Goal: Task Accomplishment & Management: Complete application form

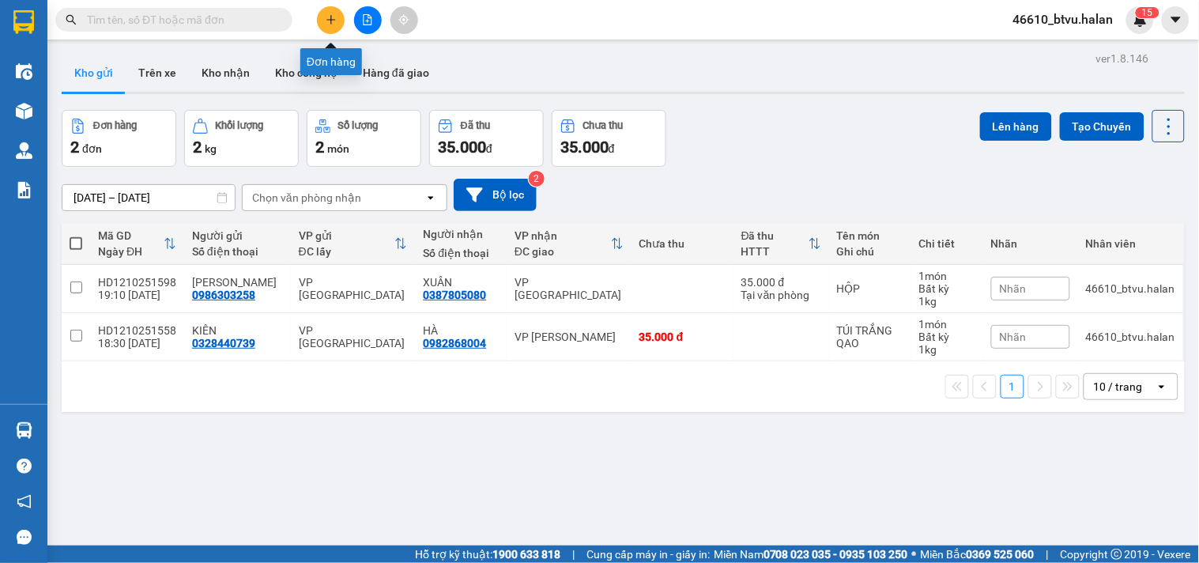
click at [336, 17] on icon "plus" at bounding box center [331, 19] width 11 height 11
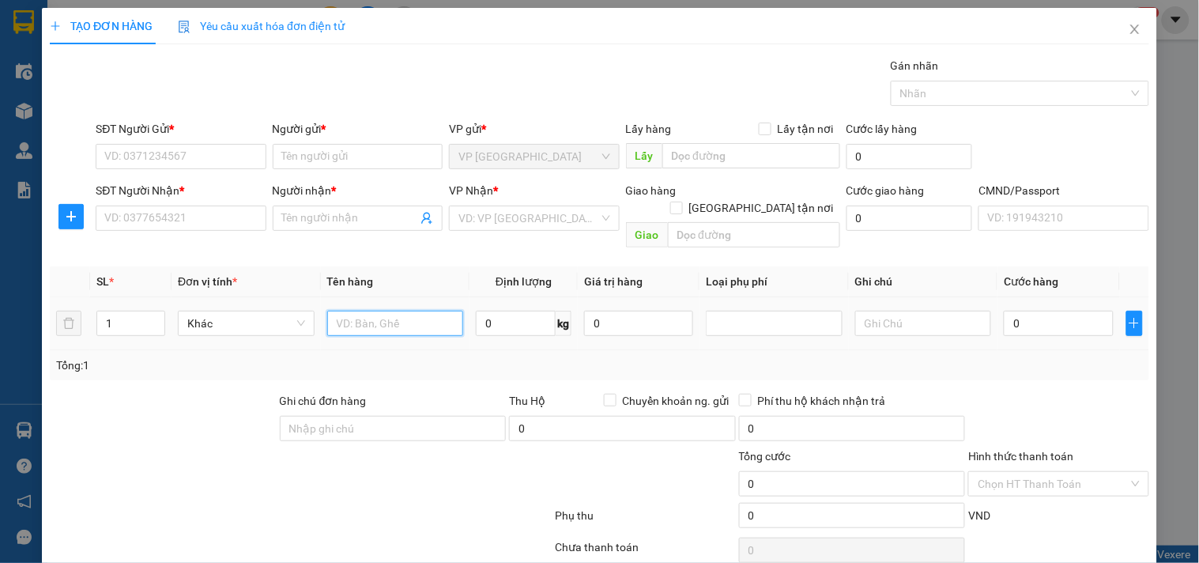
click at [423, 311] on input "text" at bounding box center [395, 323] width 137 height 25
click at [214, 161] on input "SĐT Người Gửi *" at bounding box center [181, 156] width 170 height 25
click at [440, 311] on input "TÚI BÁNH KẸO" at bounding box center [395, 323] width 137 height 25
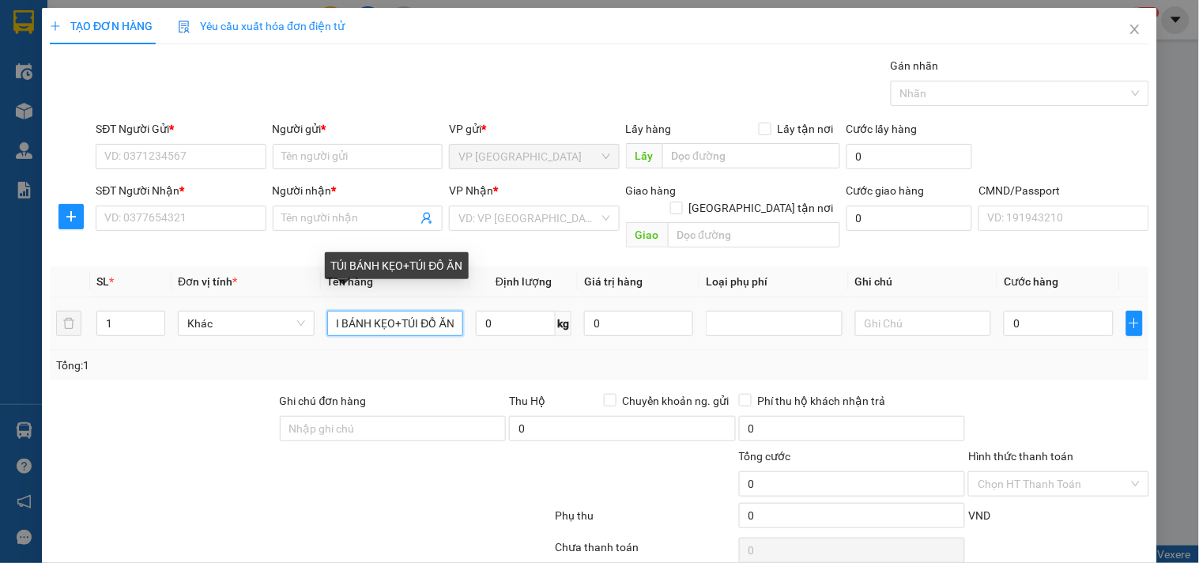
scroll to position [0, 21]
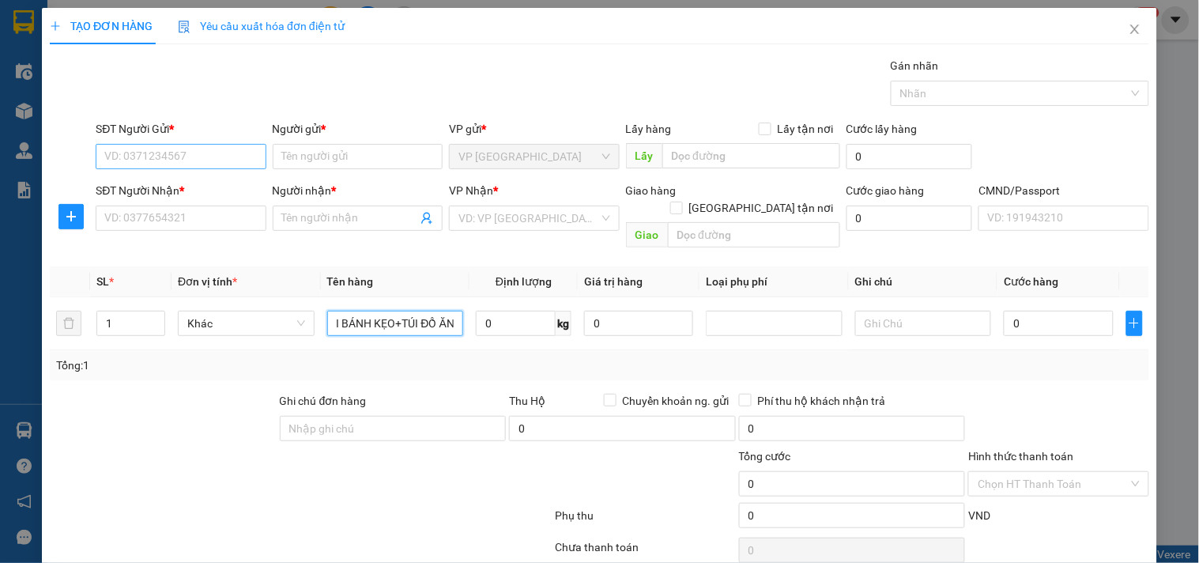
type input "TÚI BÁNH KẸO+TÚI ĐỒ ĂN"
click at [199, 159] on input "SĐT Người Gửi *" at bounding box center [181, 156] width 170 height 25
type input "0389909908"
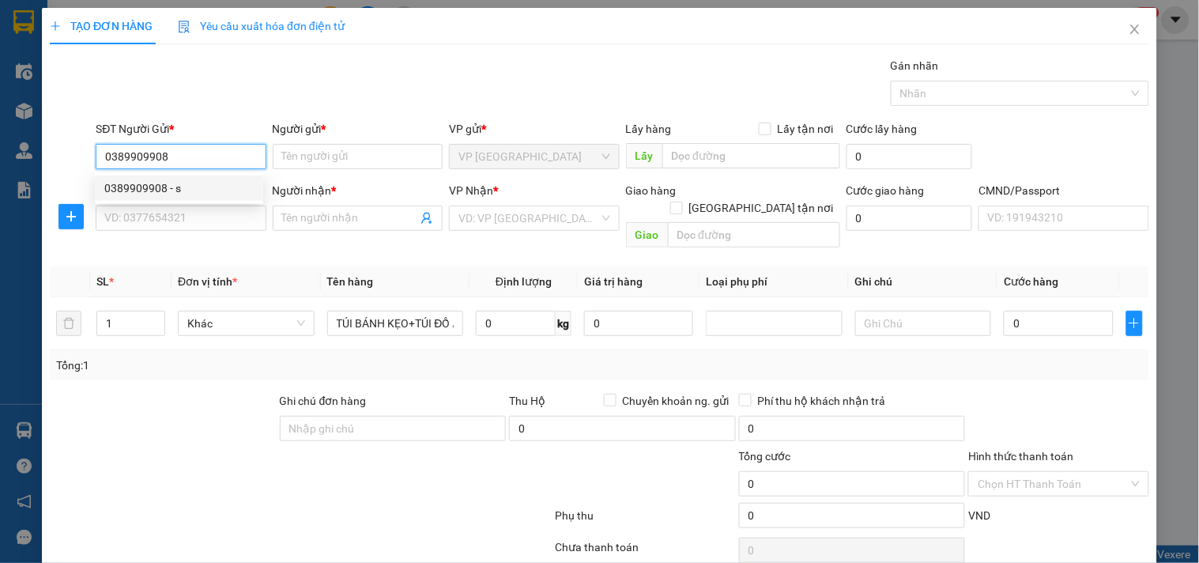
drag, startPoint x: 194, startPoint y: 178, endPoint x: 194, endPoint y: 187, distance: 9.5
click at [194, 179] on div "0389909908 - s" at bounding box center [179, 187] width 168 height 25
type input "s"
type input "0389909908"
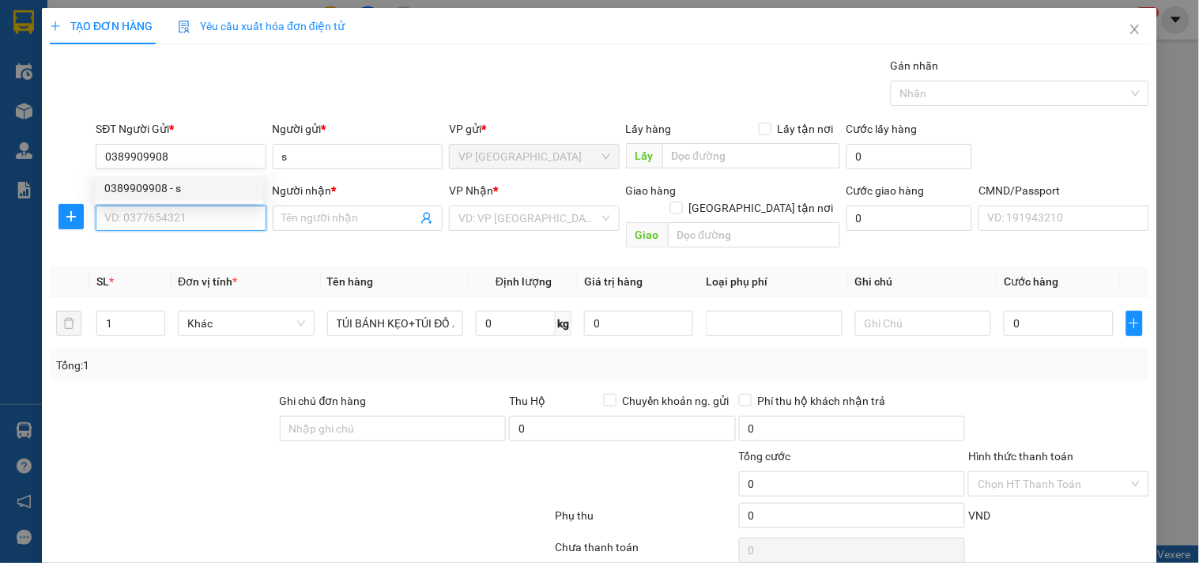
click at [188, 209] on input "SĐT Người Nhận *" at bounding box center [181, 217] width 170 height 25
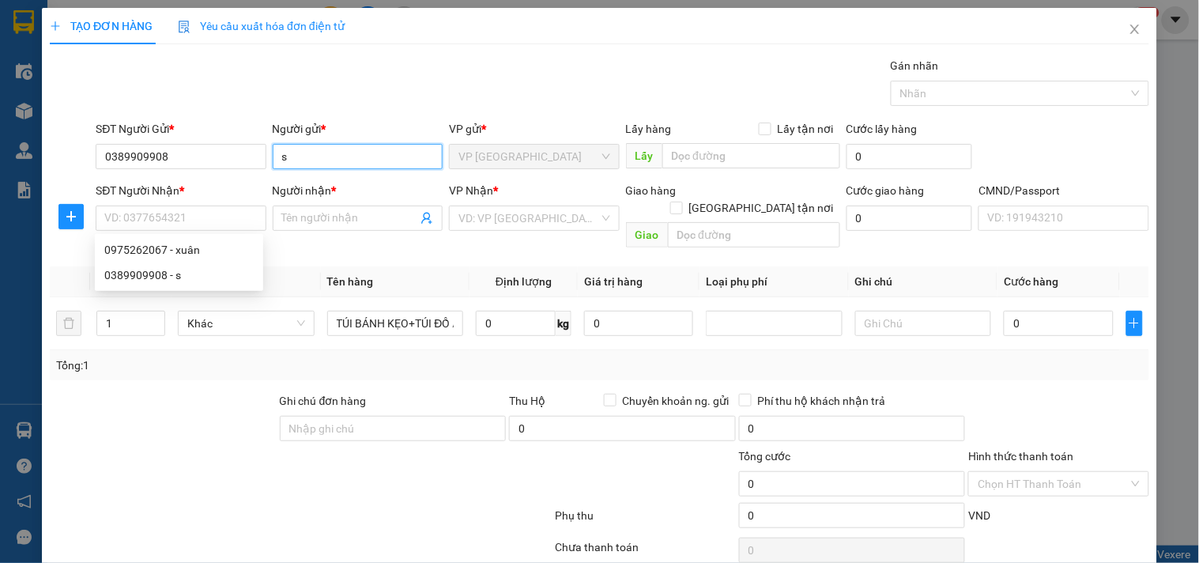
click at [322, 144] on input "s" at bounding box center [358, 156] width 170 height 25
type input "DUY"
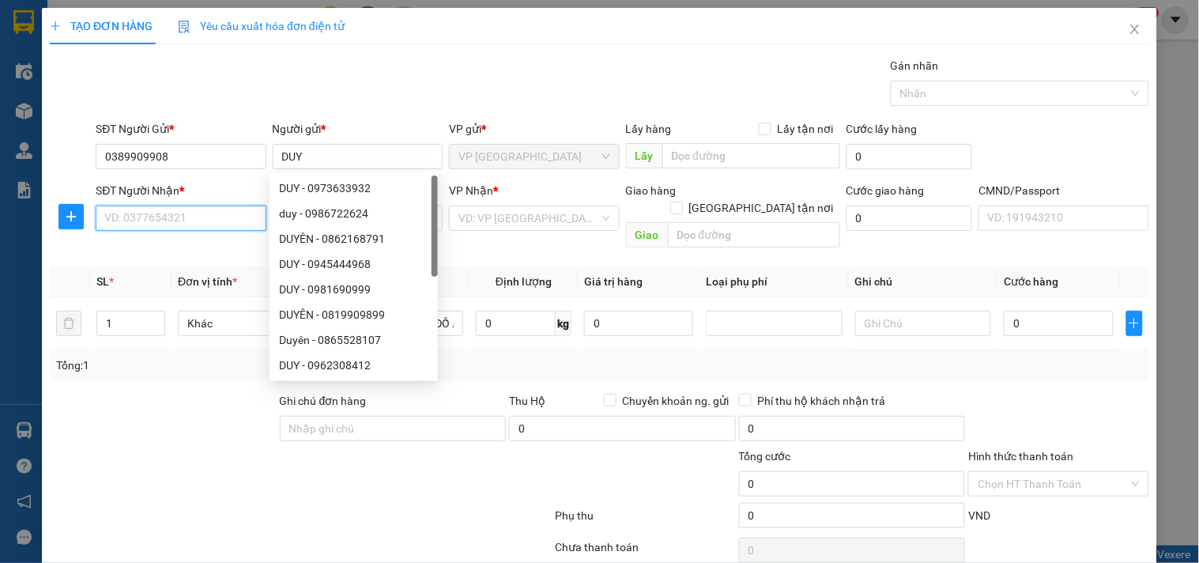
click at [208, 222] on input "SĐT Người Nhận *" at bounding box center [181, 217] width 170 height 25
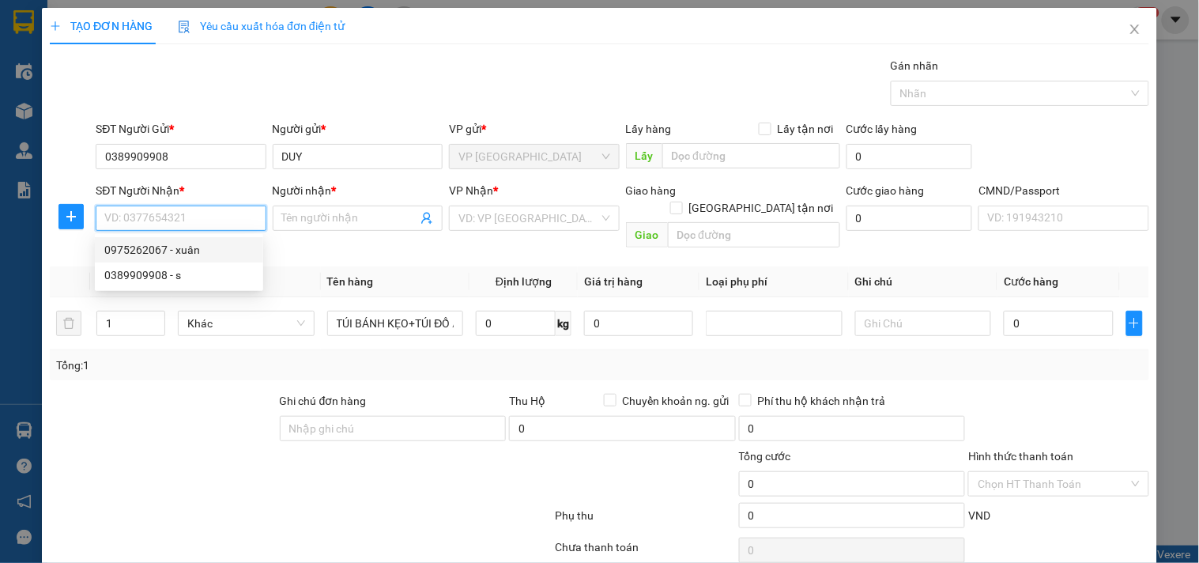
click at [209, 253] on div "0975262067 - xuân" at bounding box center [178, 249] width 149 height 17
type input "0975262067"
type input "xuân"
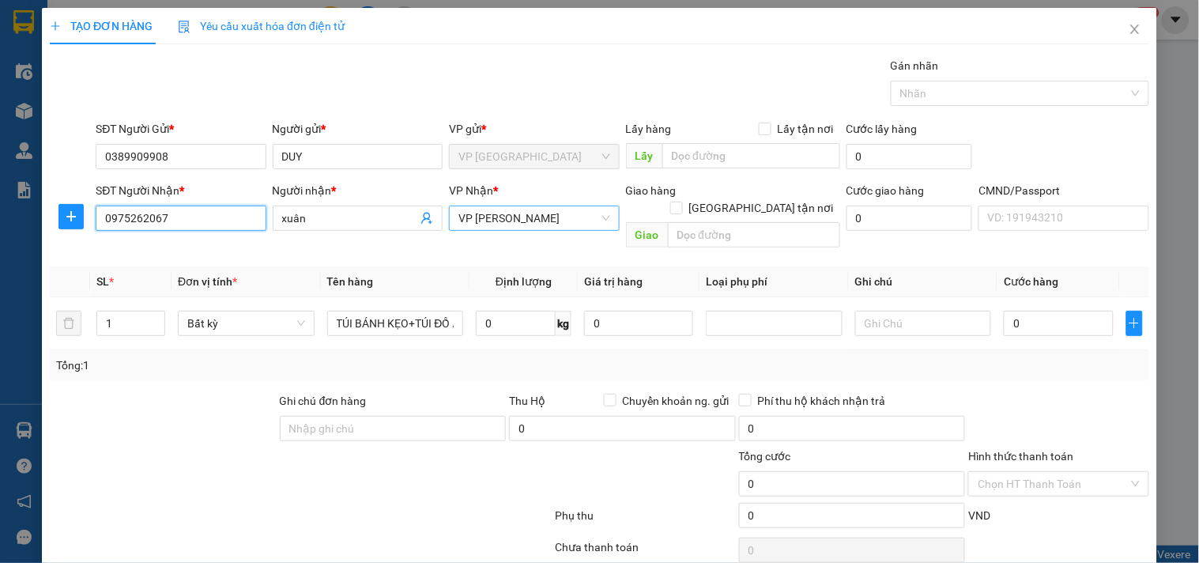
click at [571, 229] on span "VP [PERSON_NAME]" at bounding box center [533, 218] width 151 height 24
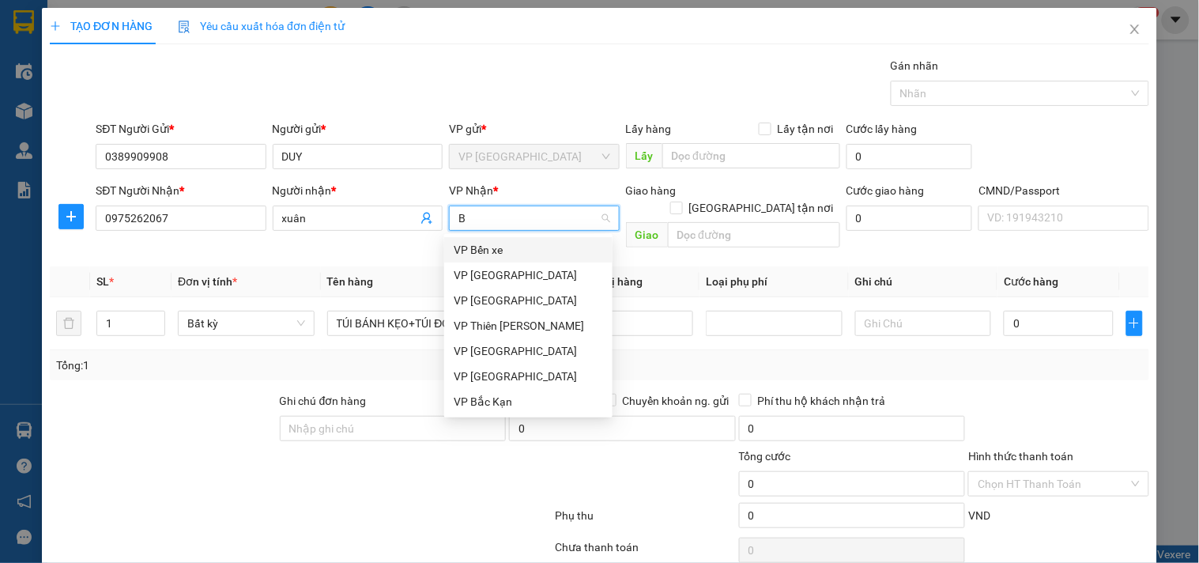
type input "BS"
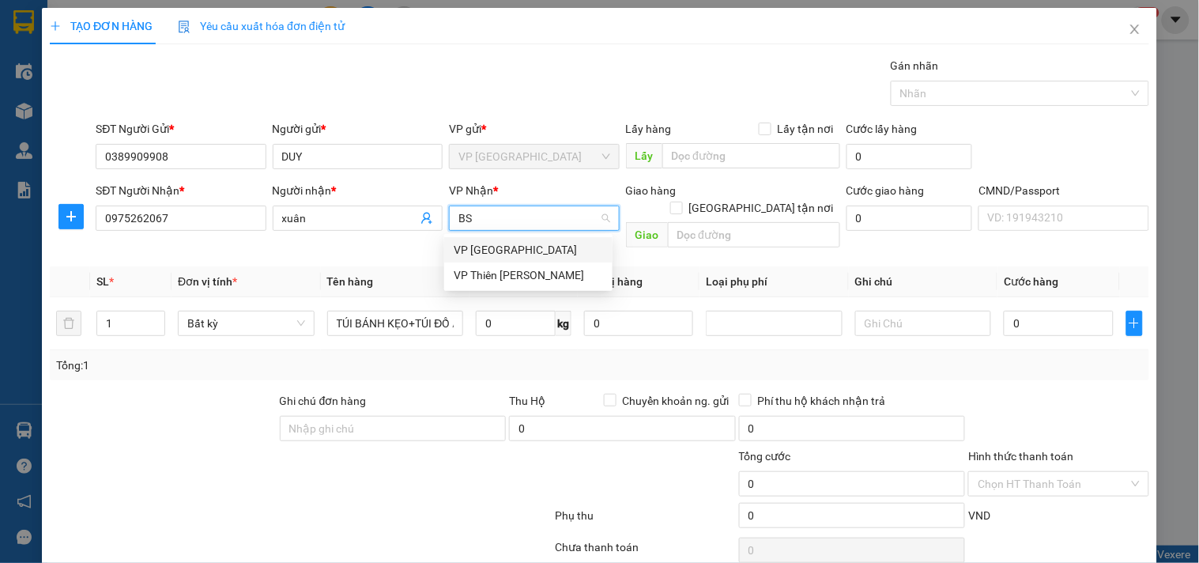
click at [554, 246] on div "VP [GEOGRAPHIC_DATA]" at bounding box center [528, 249] width 149 height 17
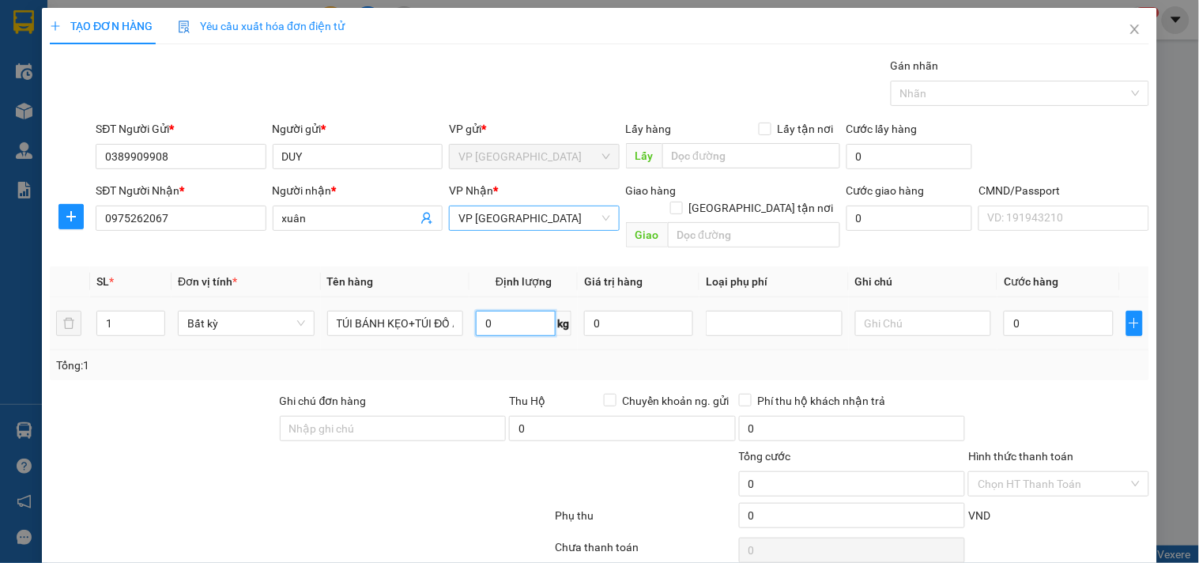
click at [524, 311] on input "0" at bounding box center [516, 323] width 80 height 25
type input "7"
click at [469, 359] on div "Tổng: 1" at bounding box center [599, 365] width 1099 height 30
type input "40.000"
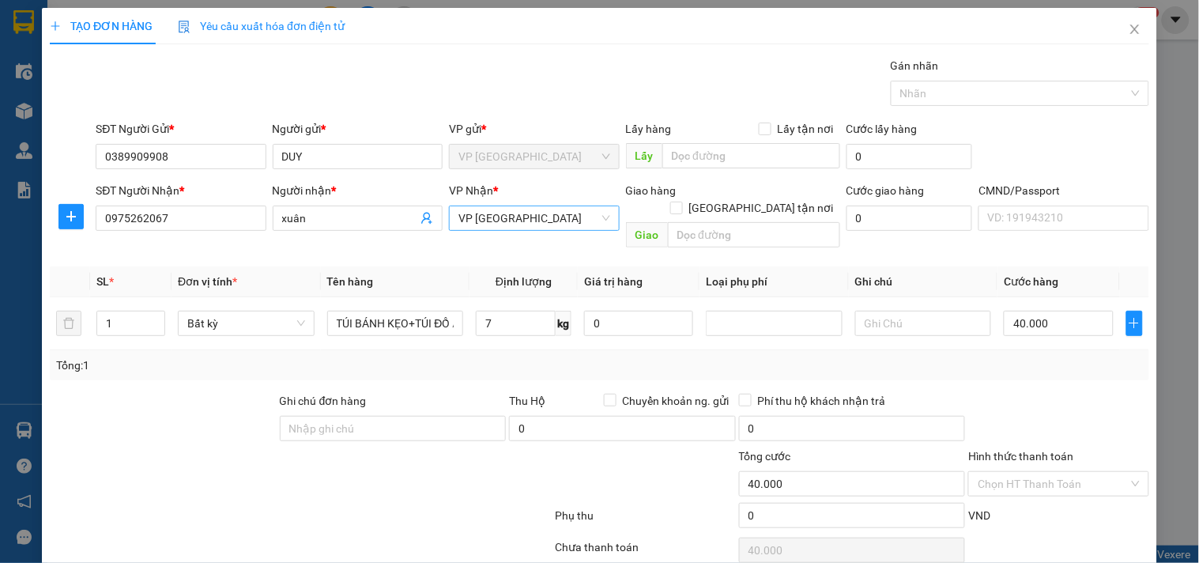
type input "40.000"
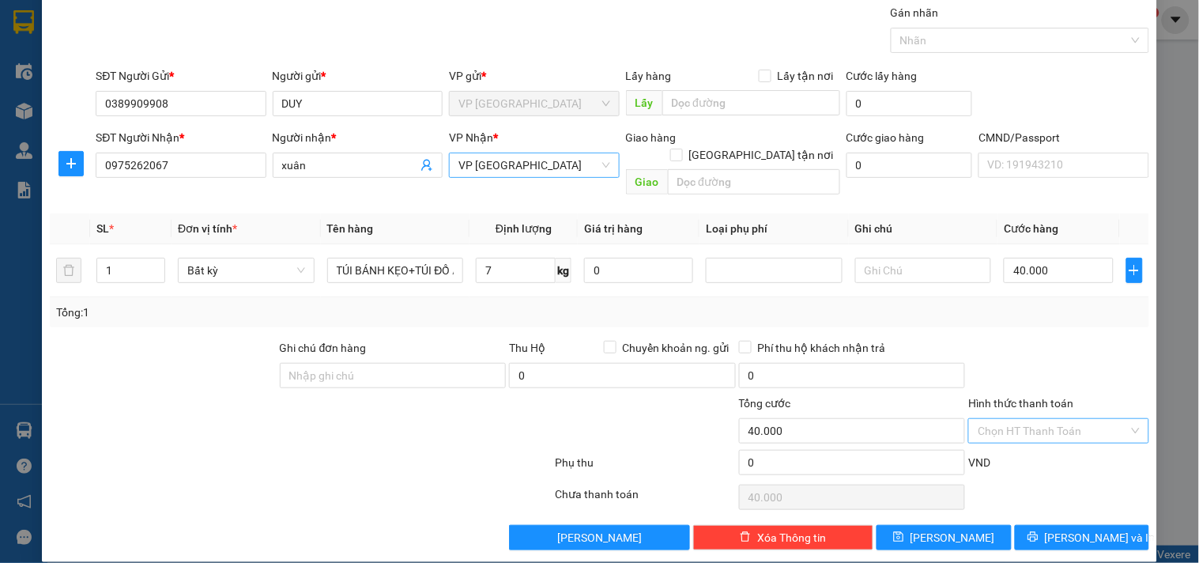
click at [1039, 419] on input "Hình thức thanh toán" at bounding box center [1053, 431] width 150 height 24
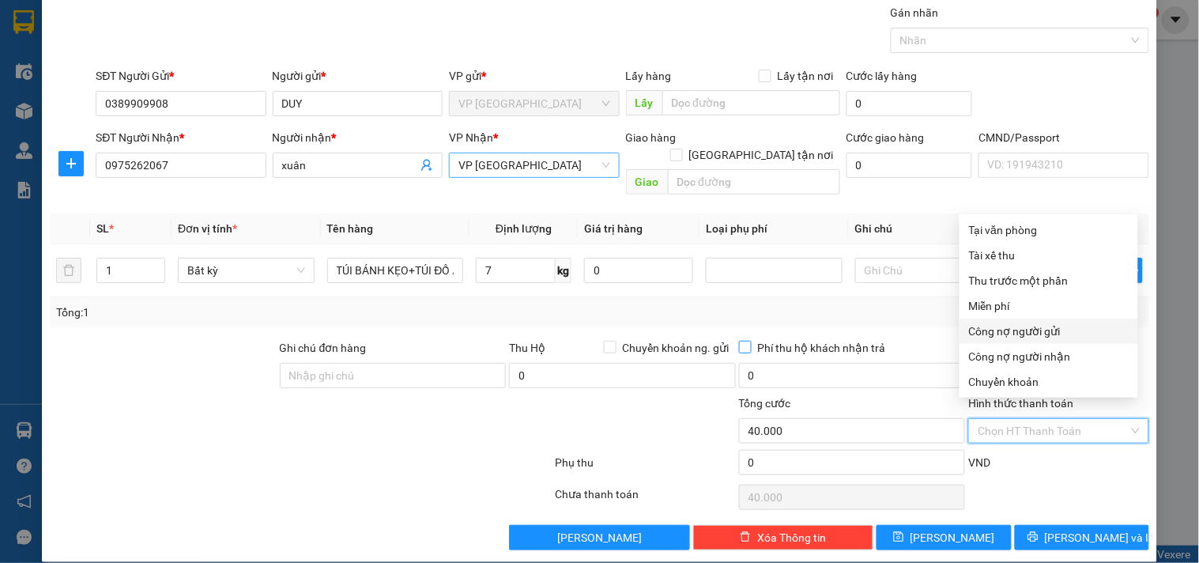
drag, startPoint x: 841, startPoint y: 309, endPoint x: 864, endPoint y: 320, distance: 25.5
click at [841, 308] on div "Tổng: 1" at bounding box center [599, 312] width 1099 height 30
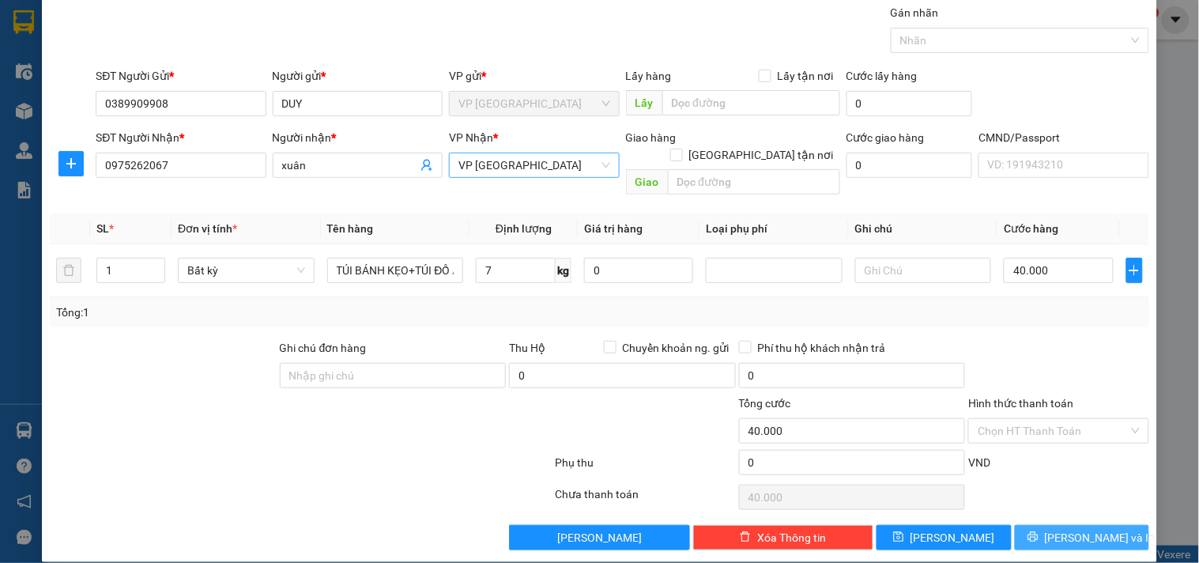
click at [1039, 531] on icon "printer" at bounding box center [1032, 536] width 11 height 11
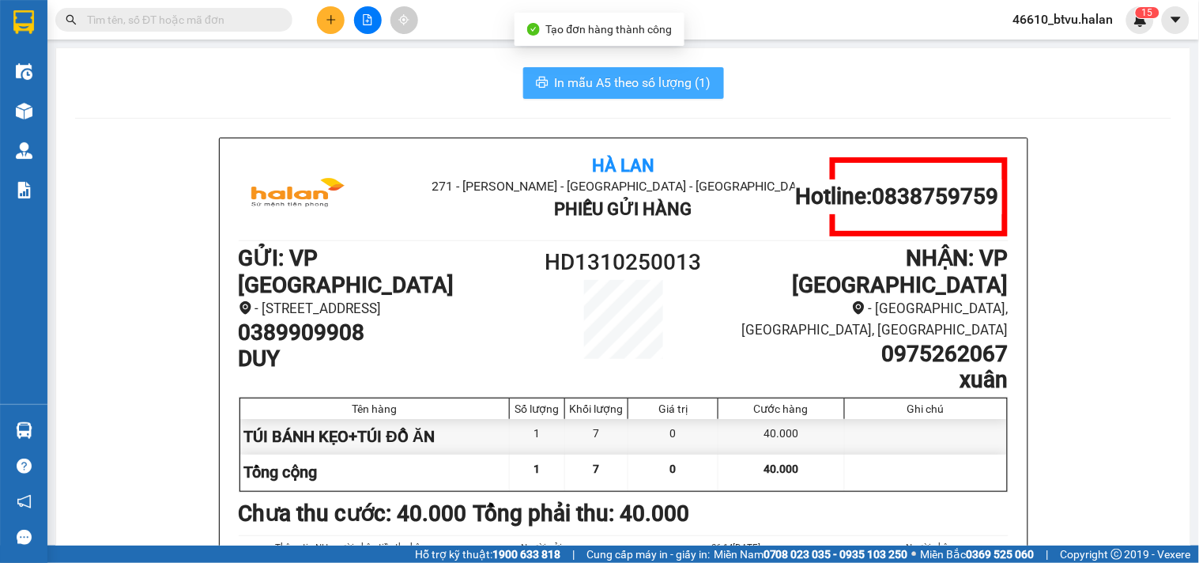
click at [664, 69] on button "In mẫu A5 theo số lượng (1)" at bounding box center [623, 83] width 201 height 32
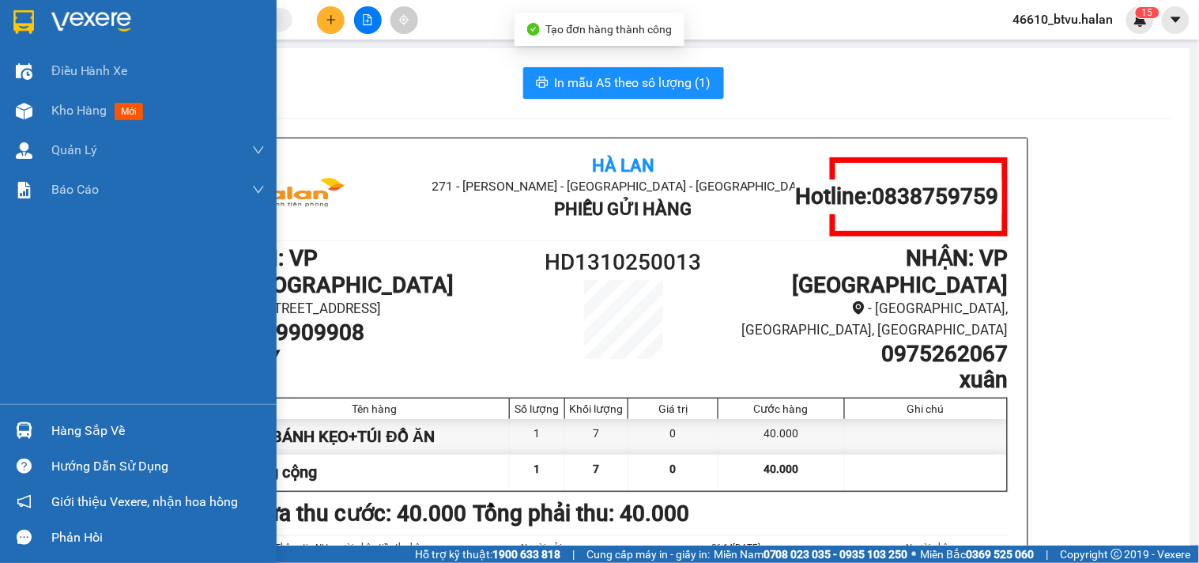
click at [6, 428] on div "Hàng sắp về" at bounding box center [138, 431] width 277 height 36
